Goal: Information Seeking & Learning: Learn about a topic

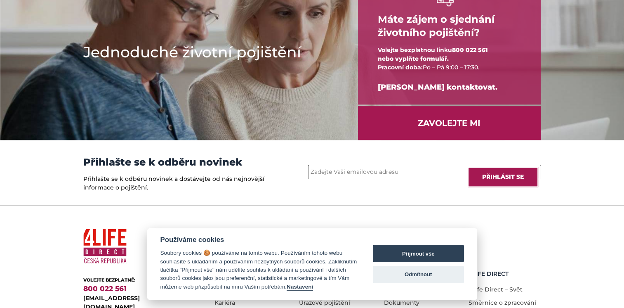
scroll to position [1150, 0]
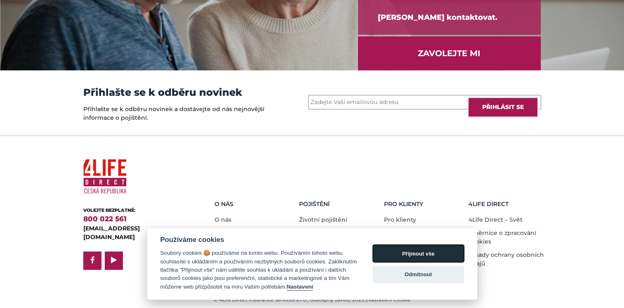
click at [398, 248] on button "Přijmout vše" at bounding box center [418, 253] width 91 height 17
checkbox input "true"
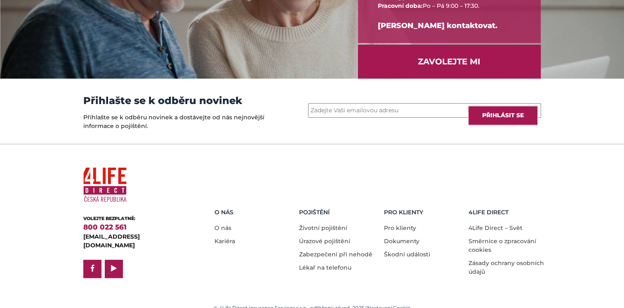
scroll to position [1141, 0]
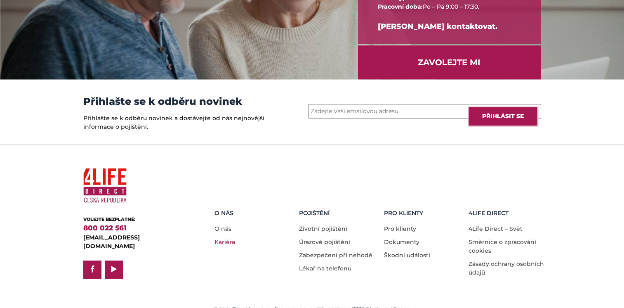
click at [218, 240] on link "Kariéra" at bounding box center [225, 241] width 21 height 7
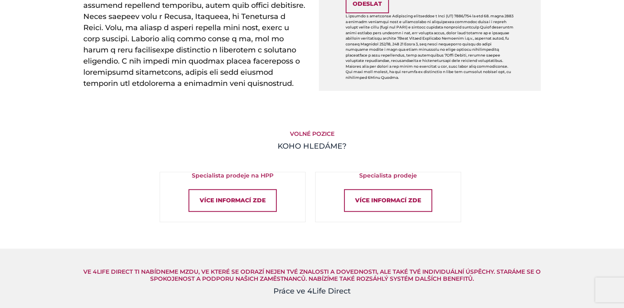
scroll to position [465, 0]
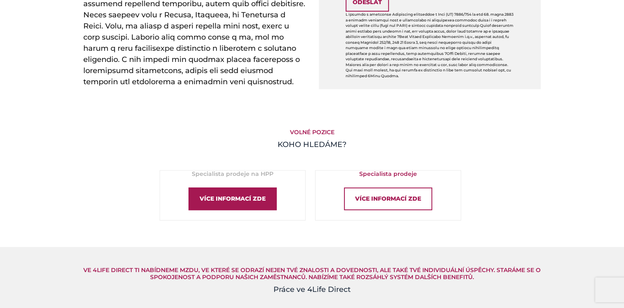
click at [261, 188] on div "Více informací zde" at bounding box center [233, 198] width 88 height 23
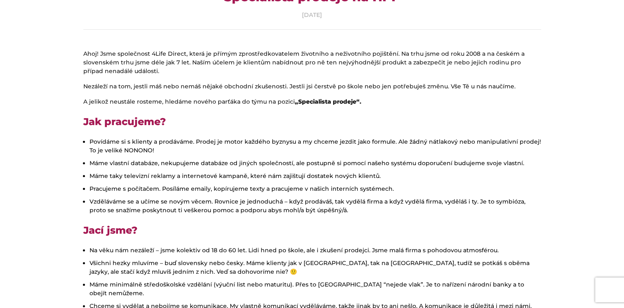
scroll to position [88, 0]
